Goal: Task Accomplishment & Management: Manage account settings

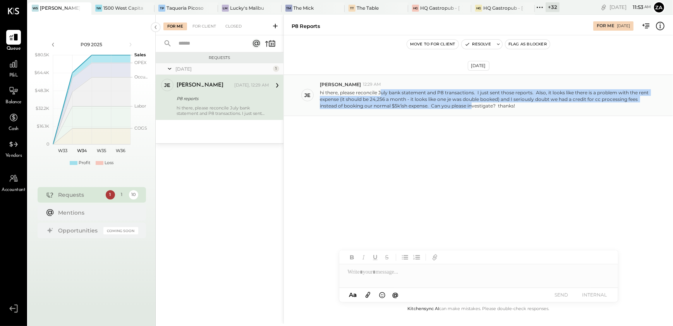
drag, startPoint x: 382, startPoint y: 93, endPoint x: 471, endPoint y: 104, distance: 90.2
click at [471, 104] on p "hi there, please reconcile July bank statement and P8 transactions. I just sent…" at bounding box center [485, 99] width 330 height 20
drag, startPoint x: 471, startPoint y: 104, endPoint x: 393, endPoint y: 92, distance: 78.8
click at [393, 92] on p "hi there, please reconcile July bank statement and P8 transactions. I just sent…" at bounding box center [485, 99] width 330 height 20
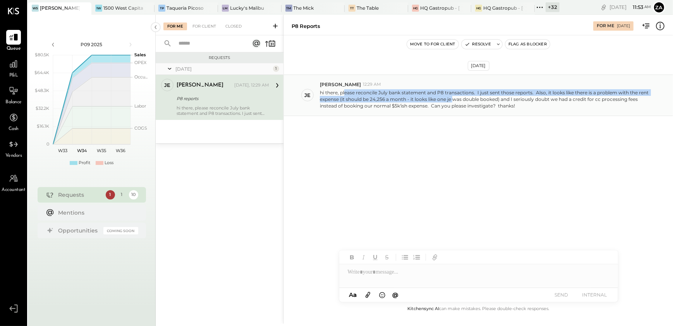
drag, startPoint x: 344, startPoint y: 89, endPoint x: 453, endPoint y: 96, distance: 109.1
click at [453, 96] on p "hi there, please reconcile July bank statement and P8 transactions. I just sent…" at bounding box center [485, 99] width 330 height 20
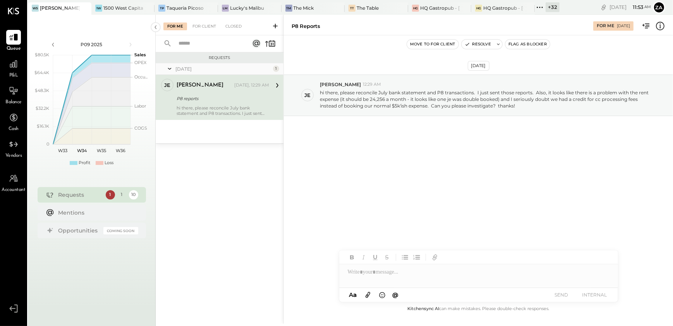
click at [473, 186] on div "[DATE] je [PERSON_NAME] 12:29 AM hi there, please reconcile July bank statement…" at bounding box center [478, 169] width 389 height 269
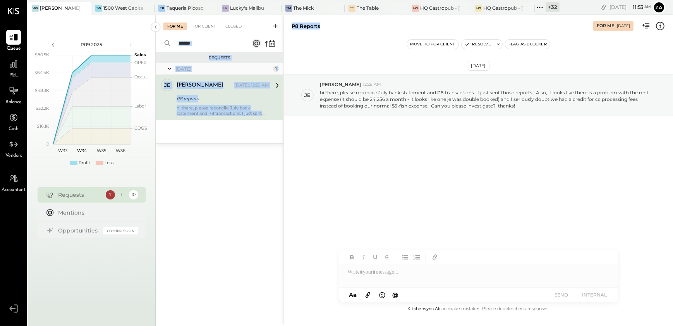
drag, startPoint x: 326, startPoint y: 24, endPoint x: 278, endPoint y: 22, distance: 47.7
click at [278, 22] on div "For Me For Client Closed Requests [DATE] 1 je [PERSON_NAME] Owner [PERSON_NAME]…" at bounding box center [415, 169] width 518 height 308
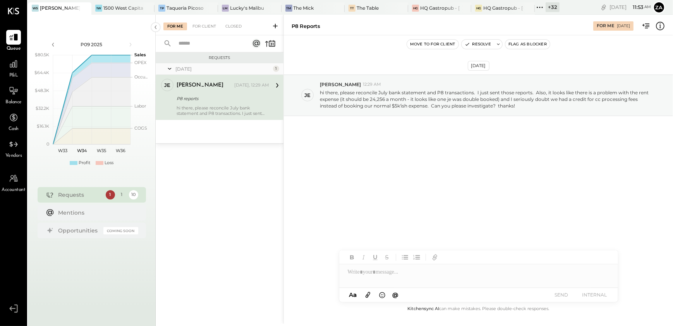
click at [497, 199] on div "[DATE] je [PERSON_NAME] 12:29 AM hi there, please reconcile July bank statement…" at bounding box center [478, 169] width 389 height 269
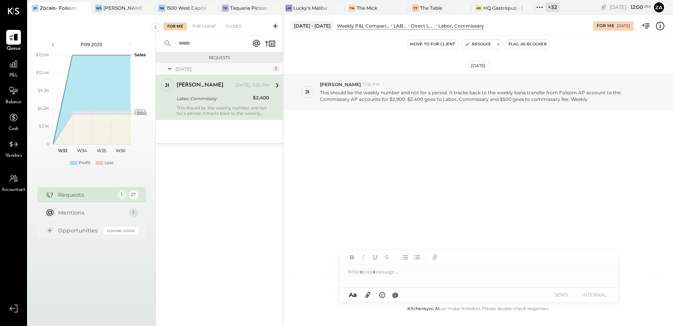
click at [369, 152] on div "[DATE] ji [PERSON_NAME] 11:35 PM This should be the weekly number and not for a…" at bounding box center [478, 111] width 389 height 112
